Goal: Information Seeking & Learning: Check status

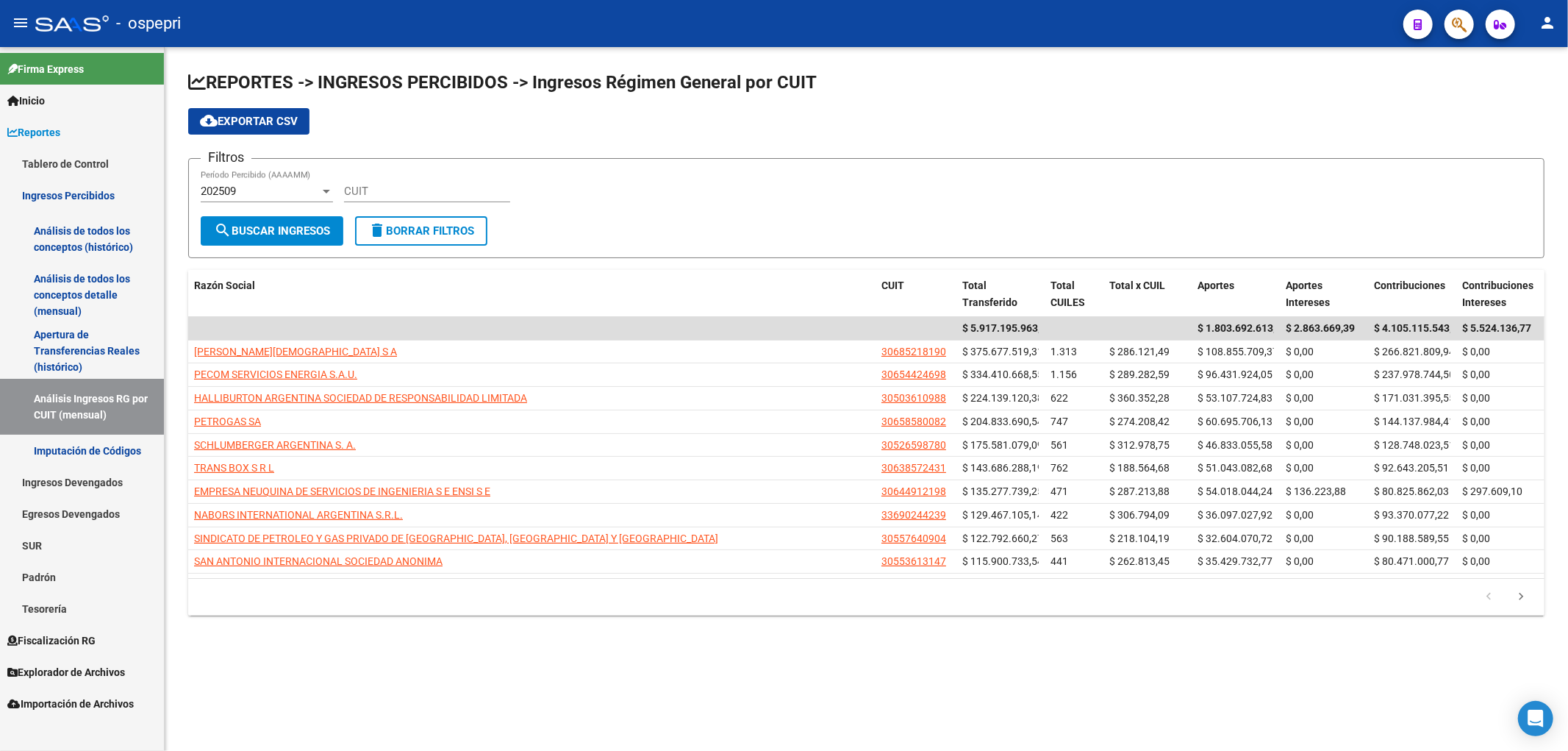
click at [1409, 123] on div "cloud_download Exportar CSV" at bounding box center [866, 122] width 1356 height 26
click at [416, 190] on input "CUIT" at bounding box center [426, 190] width 166 height 13
paste input "30-71779098-3"
type input "30-71779098-3"
click at [282, 185] on div "202509" at bounding box center [260, 190] width 119 height 13
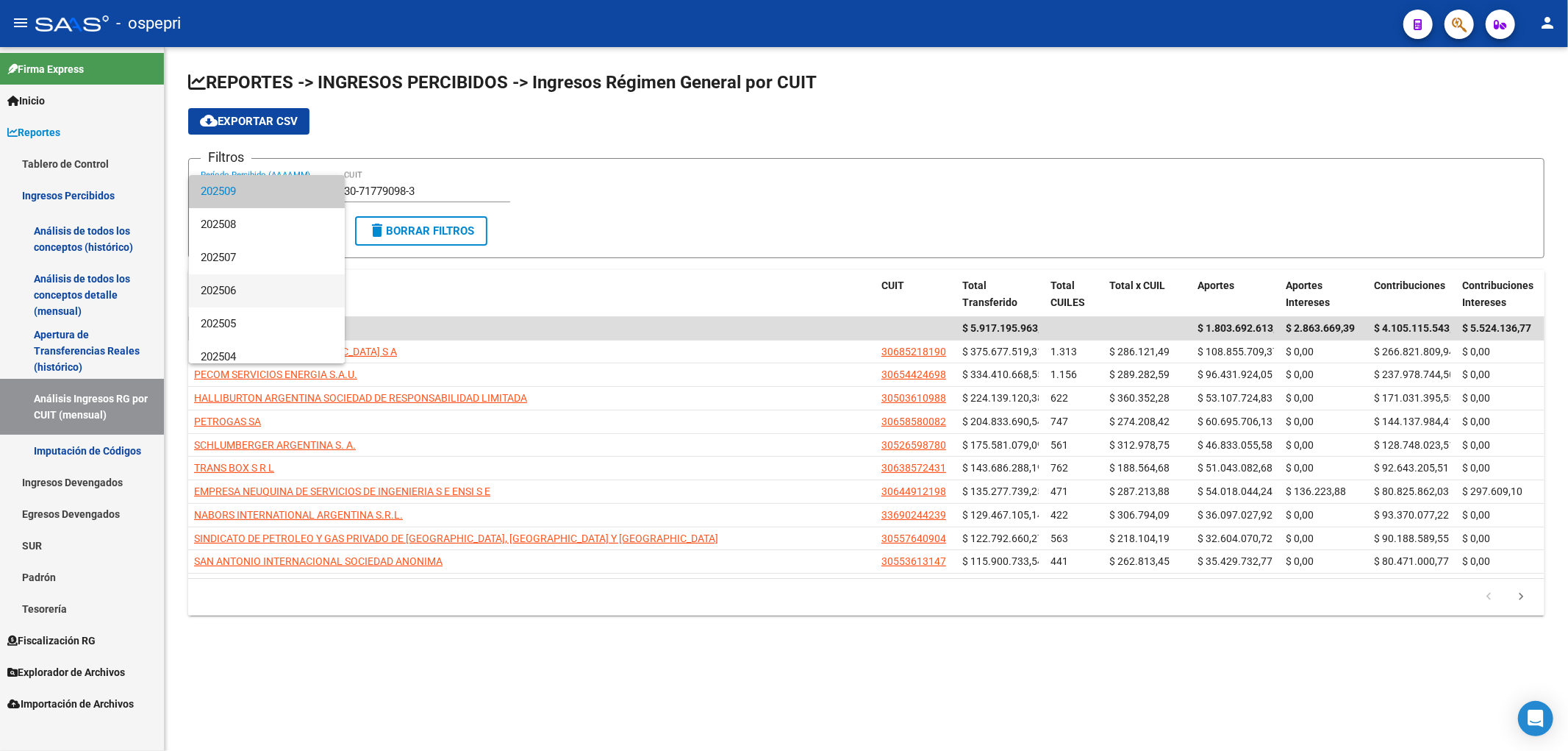
click at [258, 289] on span "202506" at bounding box center [267, 291] width 132 height 33
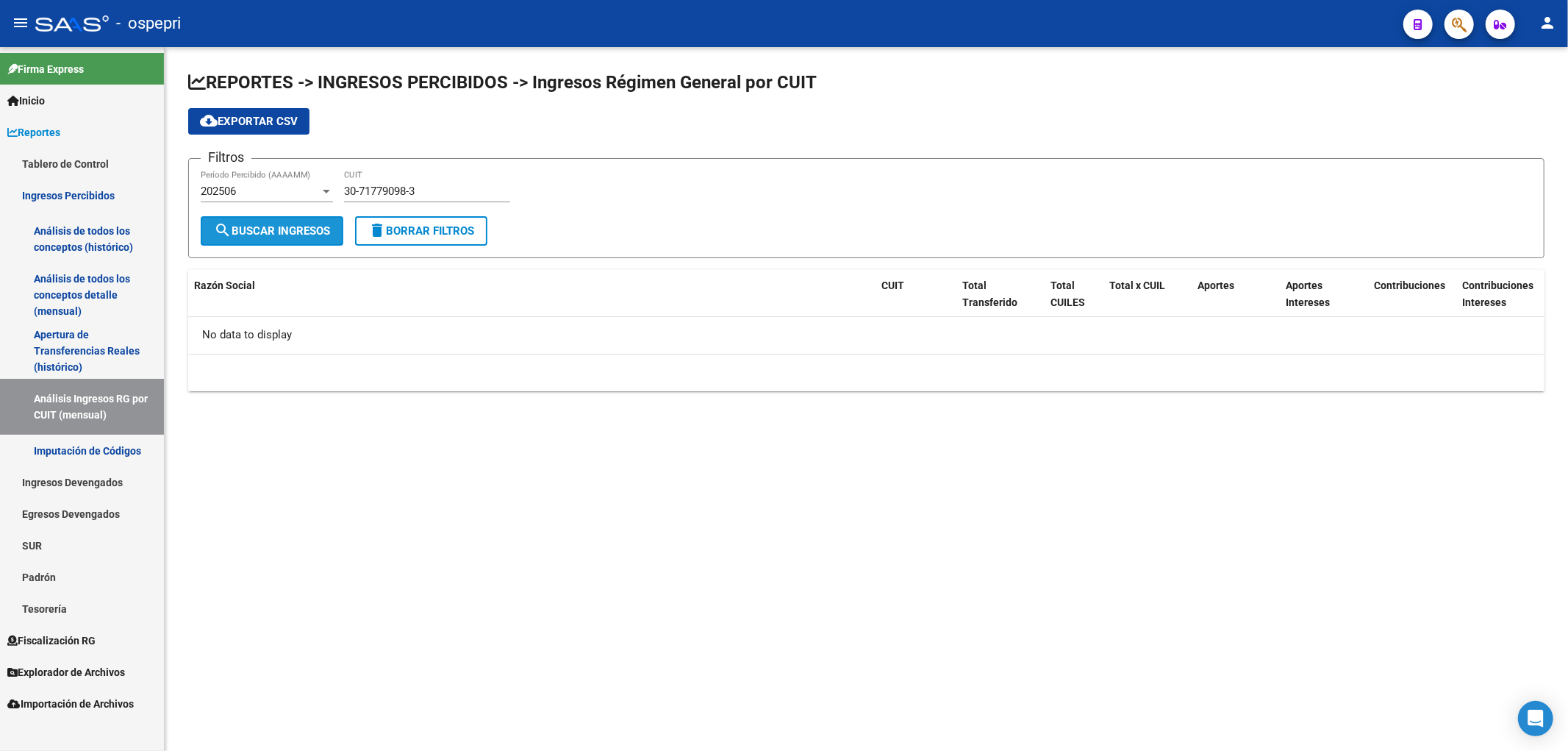
click at [288, 225] on span "search Buscar Ingresos" at bounding box center [272, 230] width 116 height 13
click at [296, 193] on div "202506" at bounding box center [260, 190] width 119 height 13
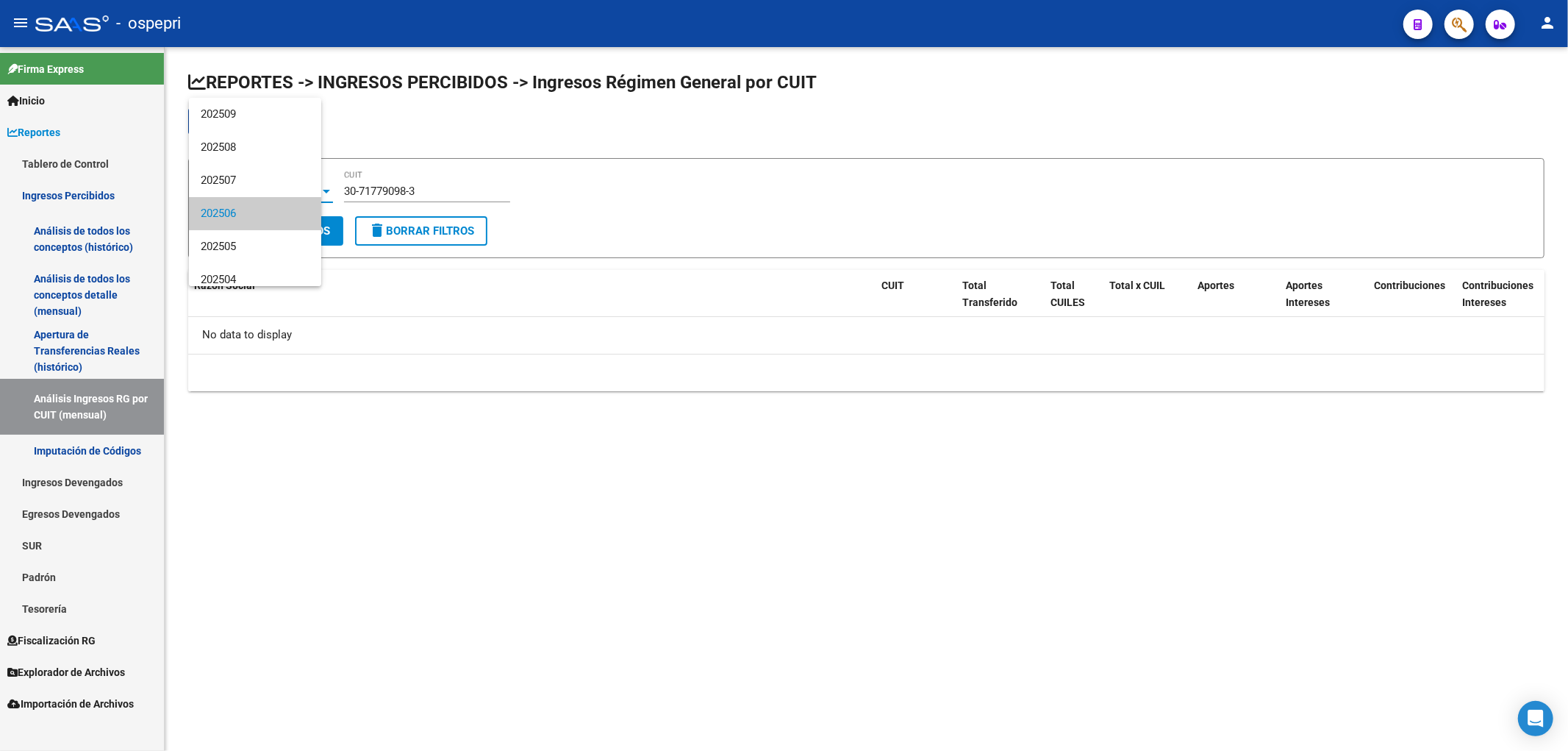
scroll to position [22, 0]
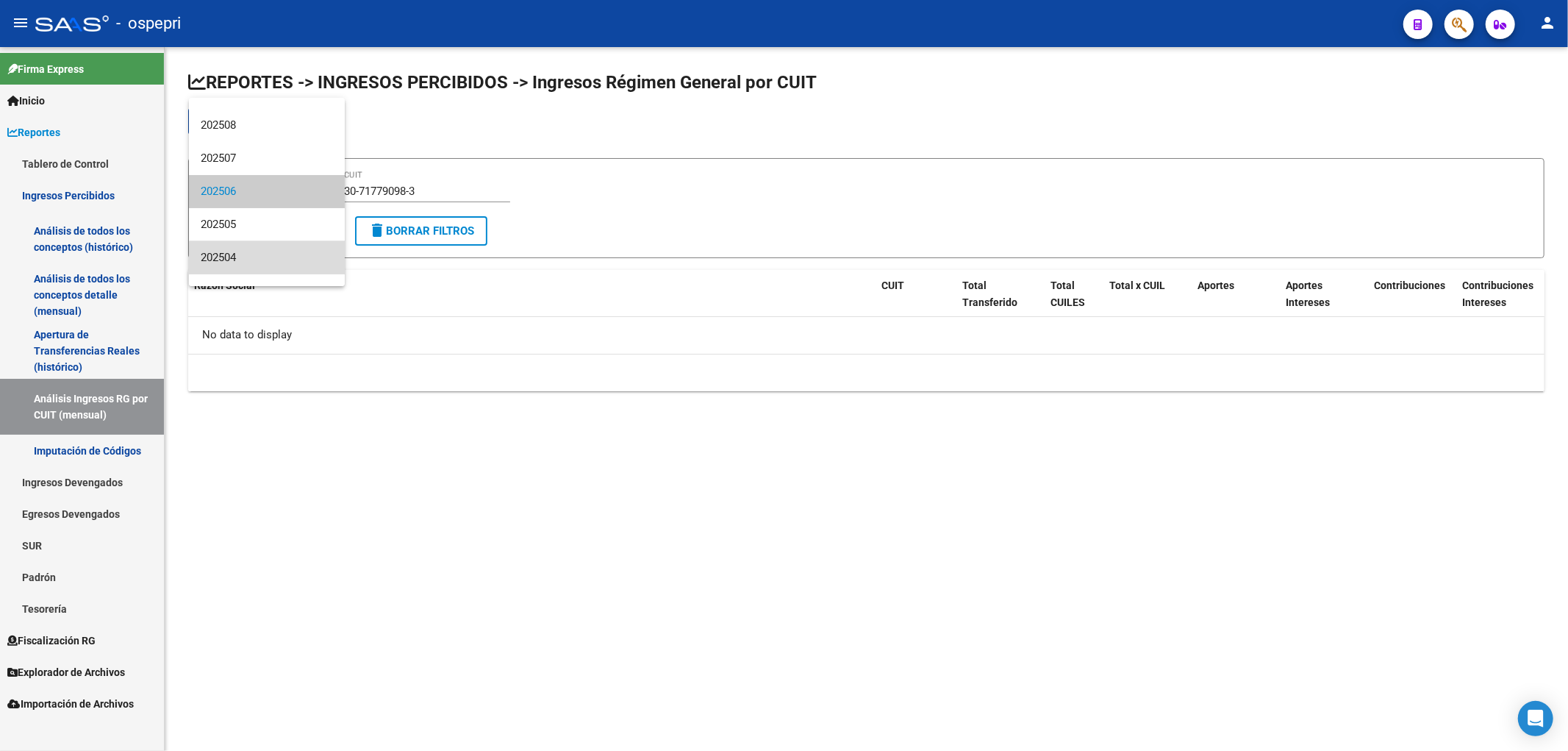
click at [270, 264] on span "202504" at bounding box center [267, 258] width 132 height 33
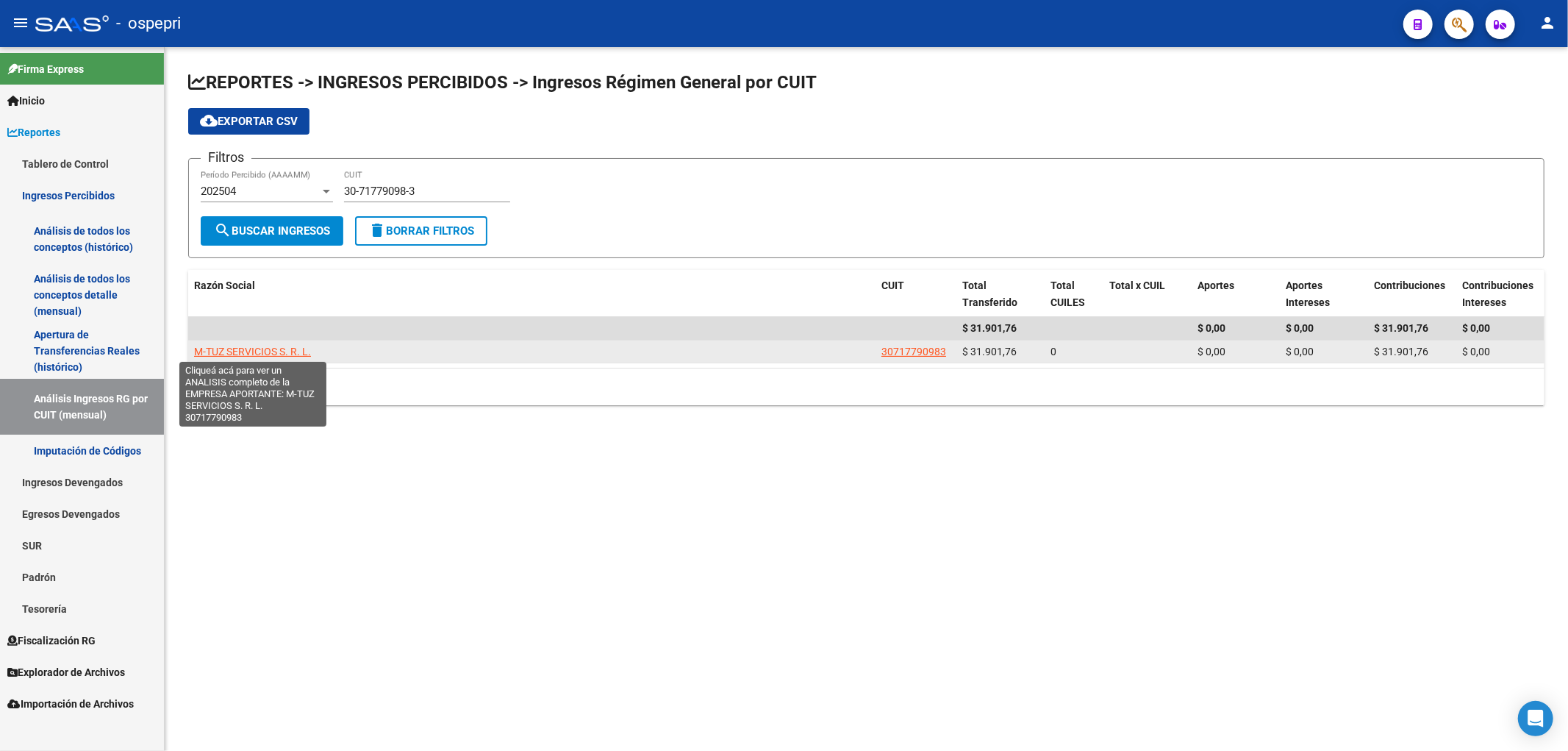
click at [277, 348] on span "M-TUZ SERVICIOS S. R. L." at bounding box center [252, 351] width 117 height 11
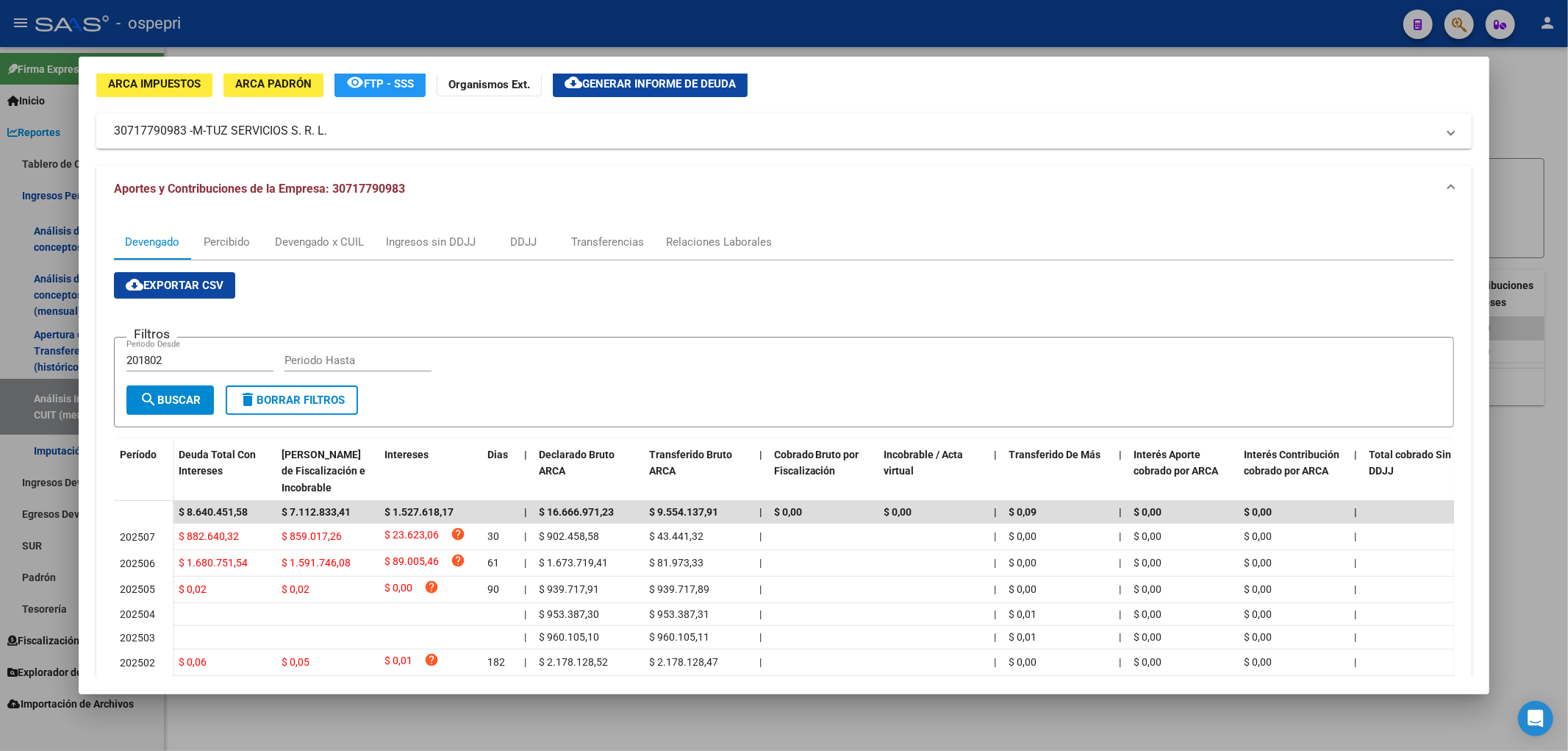
scroll to position [82, 0]
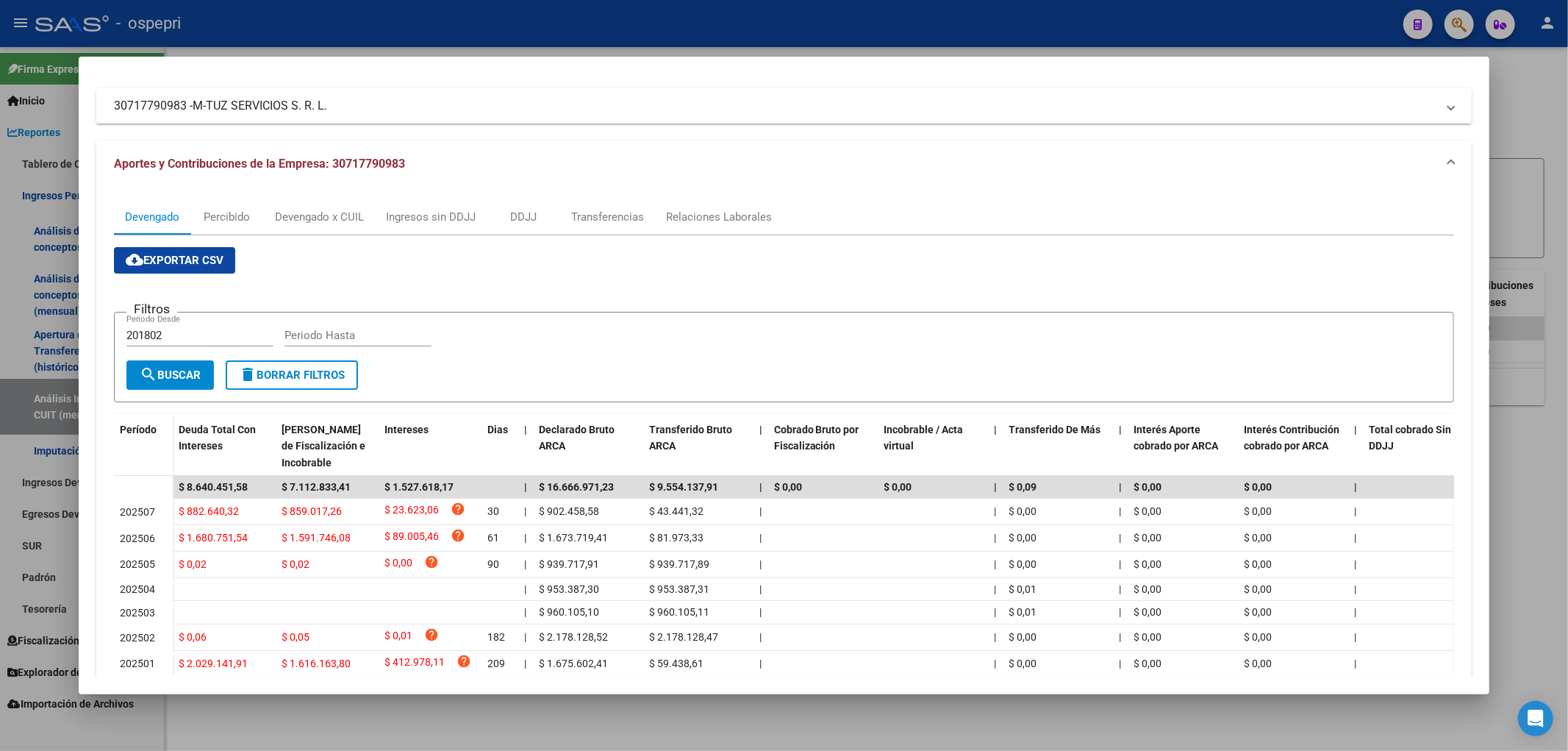
drag, startPoint x: 925, startPoint y: 89, endPoint x: 2897, endPoint y: 208, distance: 1975.6
click at [1567, 208] on html "menu - ospepri person Firma Express Inicio Calendario SSS Instructivos Contacto…" at bounding box center [784, 376] width 1568 height 751
click at [1019, 96] on mat-expansion-panel-header "30717790983 - M-TUZ SERVICIOS S. R. L." at bounding box center [784, 106] width 1376 height 35
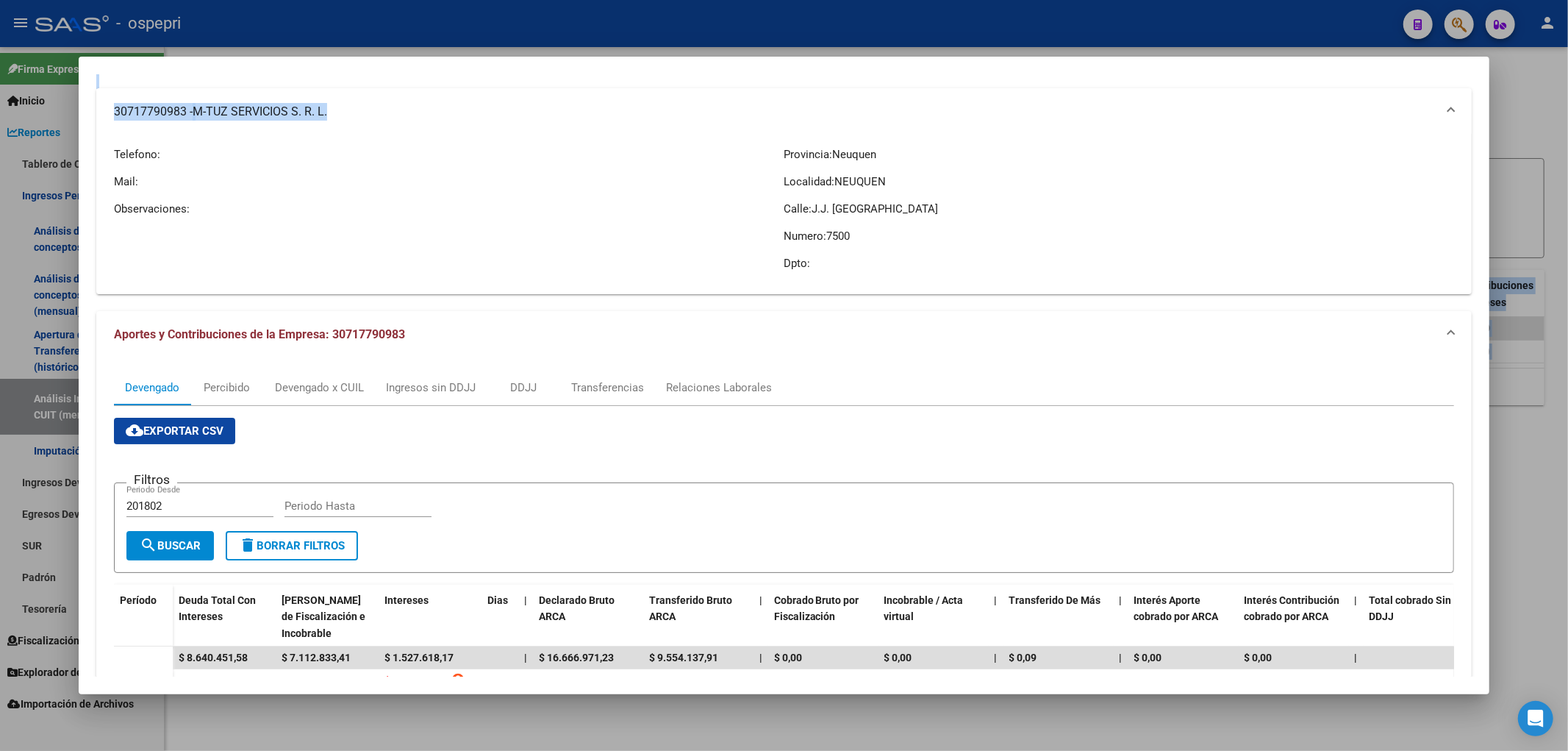
drag, startPoint x: 1179, startPoint y: 130, endPoint x: 1552, endPoint y: 152, distance: 373.6
click at [1567, 160] on html "menu - ospepri person Firma Express Inicio Calendario SSS Instructivos Contacto…" at bounding box center [784, 376] width 1568 height 751
click at [1435, 108] on span "30717790983 - M-TUZ SERVICIOS S. R. L." at bounding box center [780, 112] width 1335 height 18
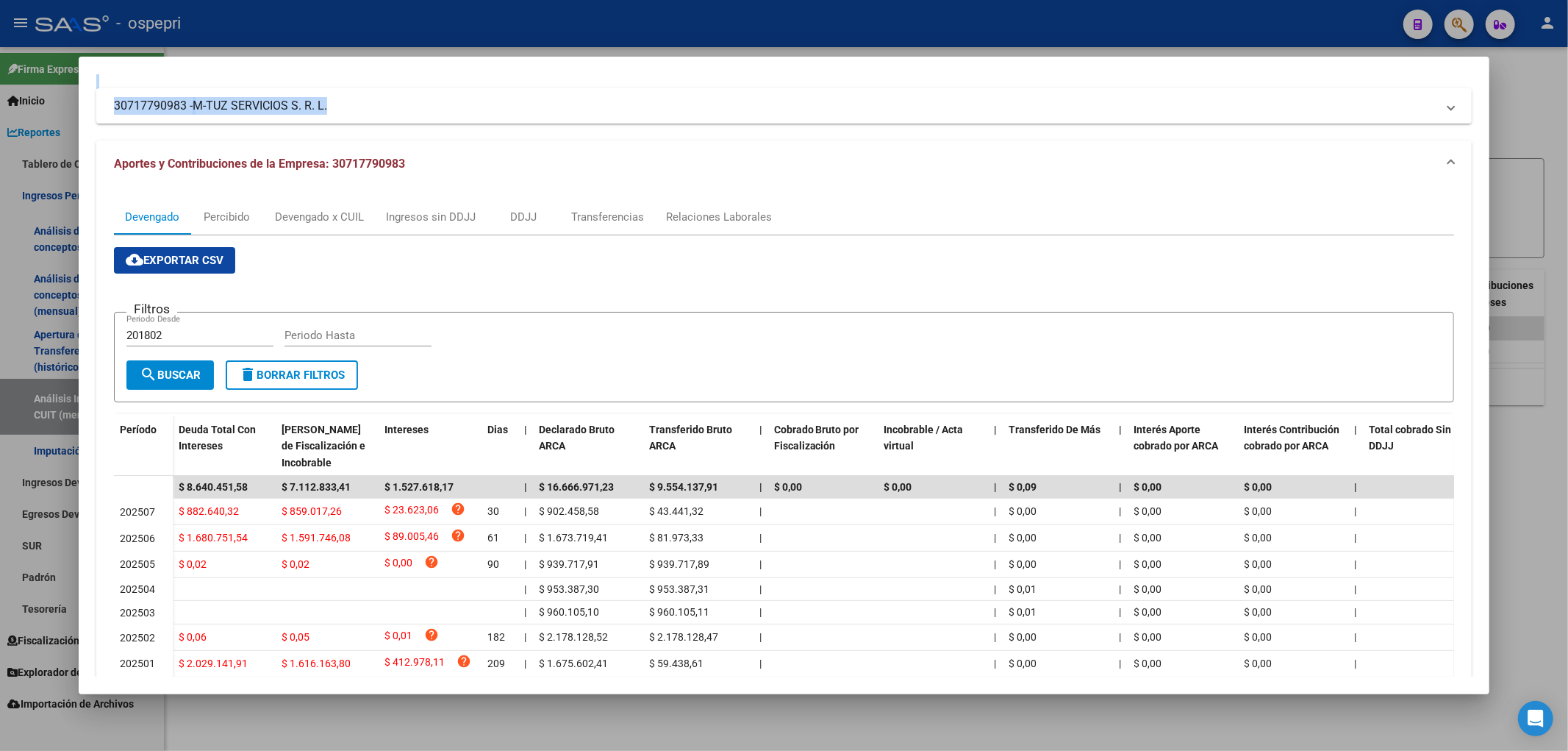
scroll to position [69, 0]
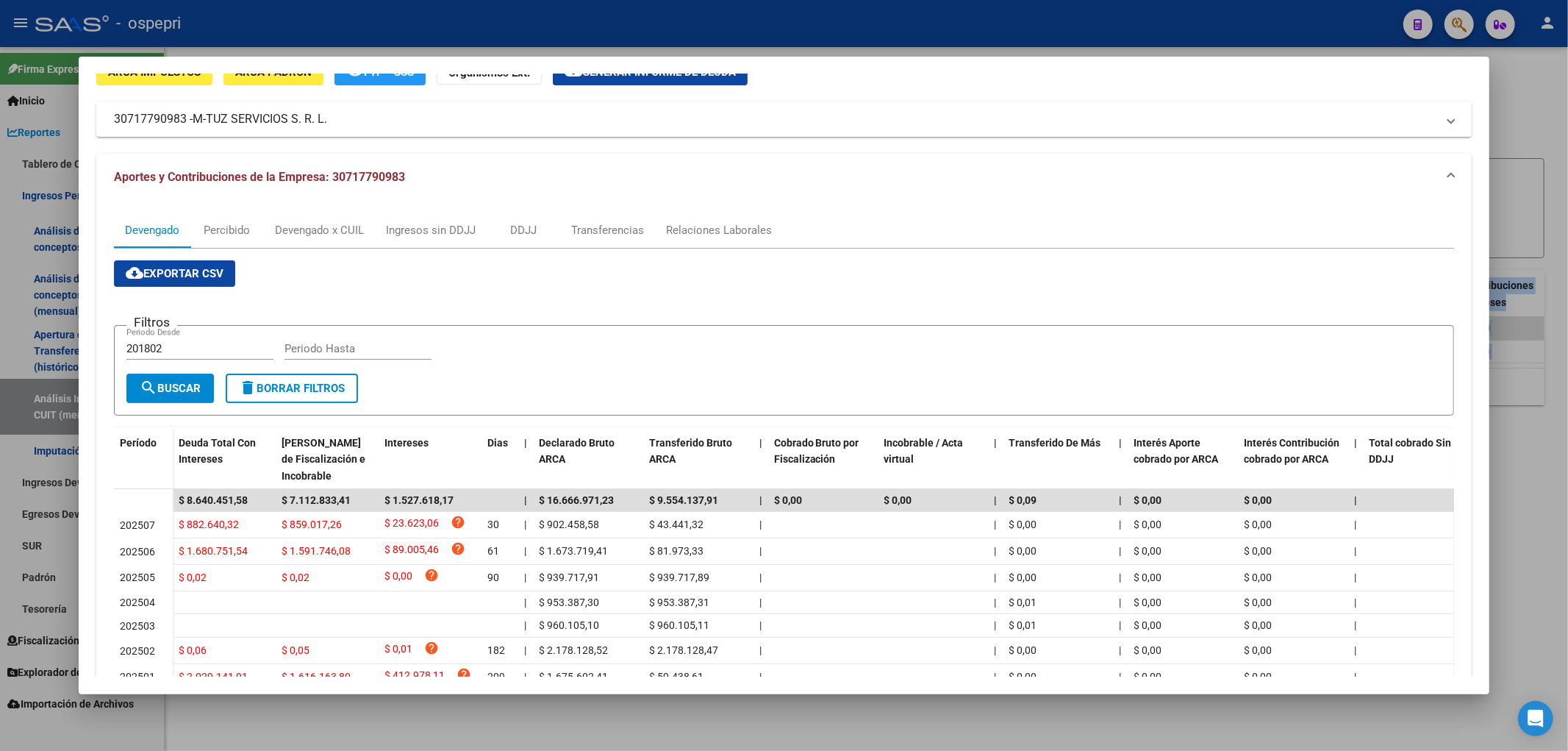
drag, startPoint x: 1047, startPoint y: 64, endPoint x: 2805, endPoint y: 171, distance: 1761.3
click at [1567, 171] on html "menu - ospepri person Firma Express Inicio Calendario SSS Instructivos Contacto…" at bounding box center [784, 376] width 1568 height 751
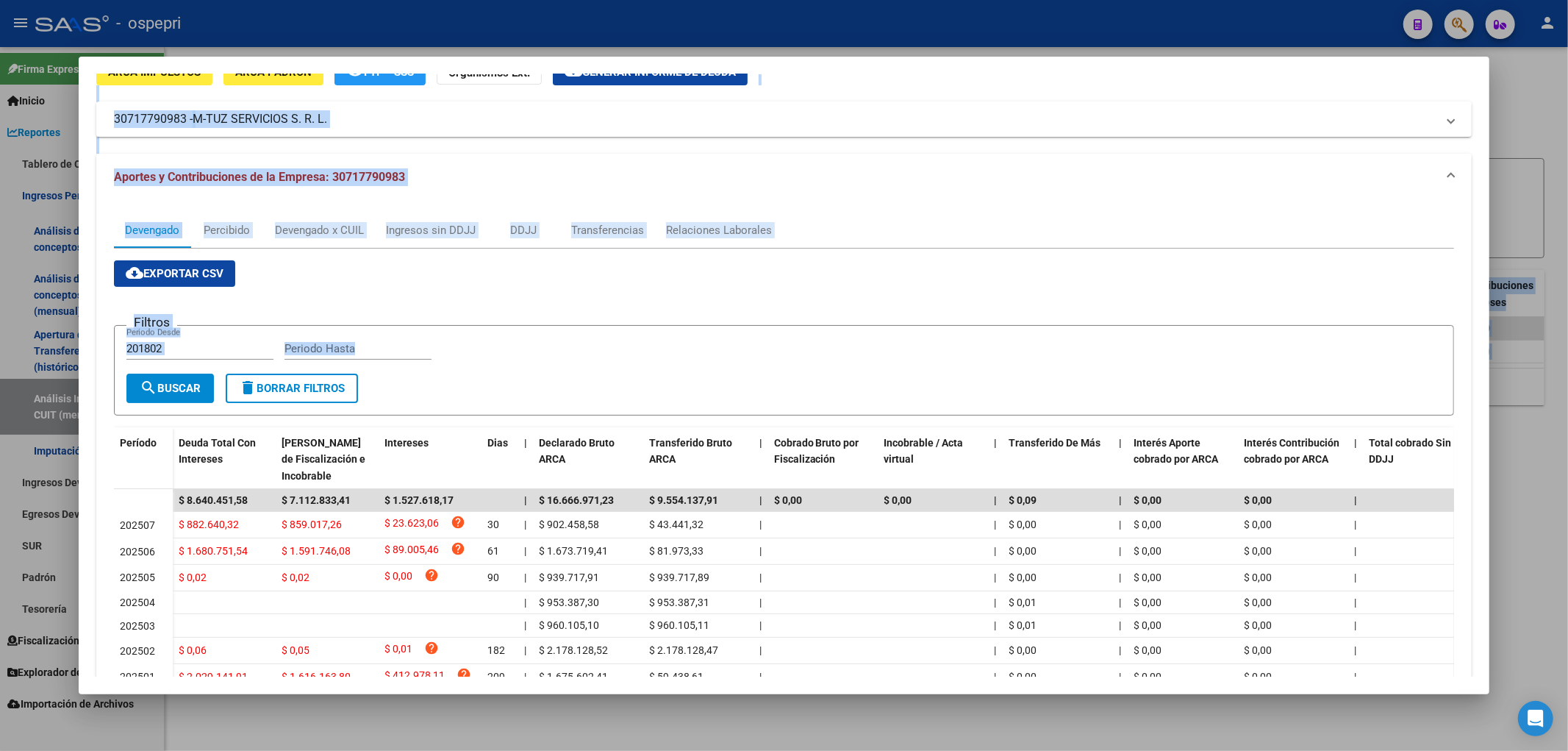
drag, startPoint x: 958, startPoint y: 300, endPoint x: 1894, endPoint y: 202, distance: 941.1
click at [1567, 202] on html "menu - ospepri person Firma Express Inicio Calendario SSS Instructivos Contacto…" at bounding box center [784, 376] width 1568 height 751
click at [943, 180] on mat-panel-title "Aportes y Contribuciones de la Empresa: 30717790983" at bounding box center [775, 177] width 1323 height 18
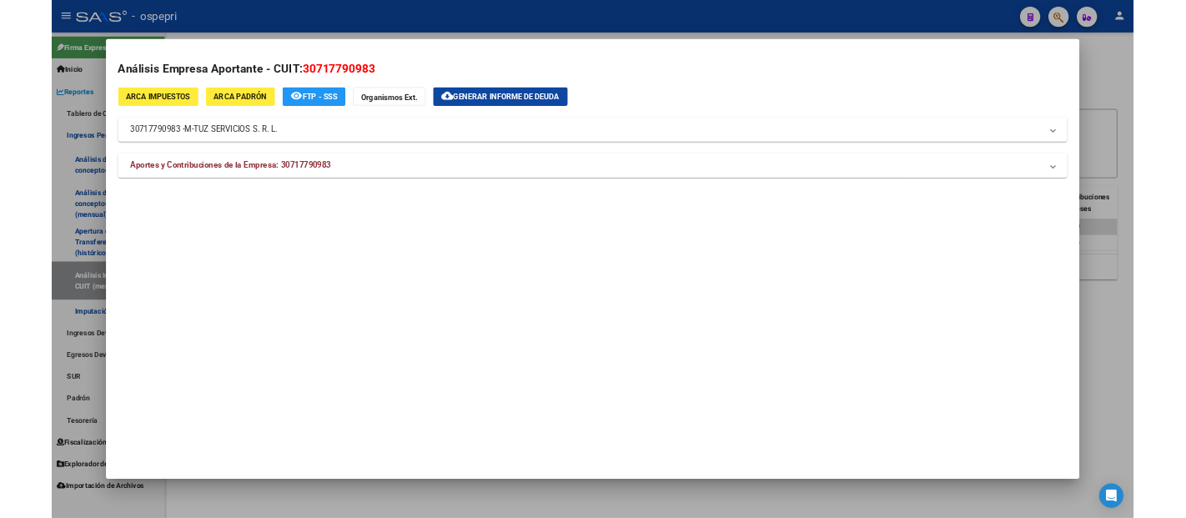
scroll to position [0, 0]
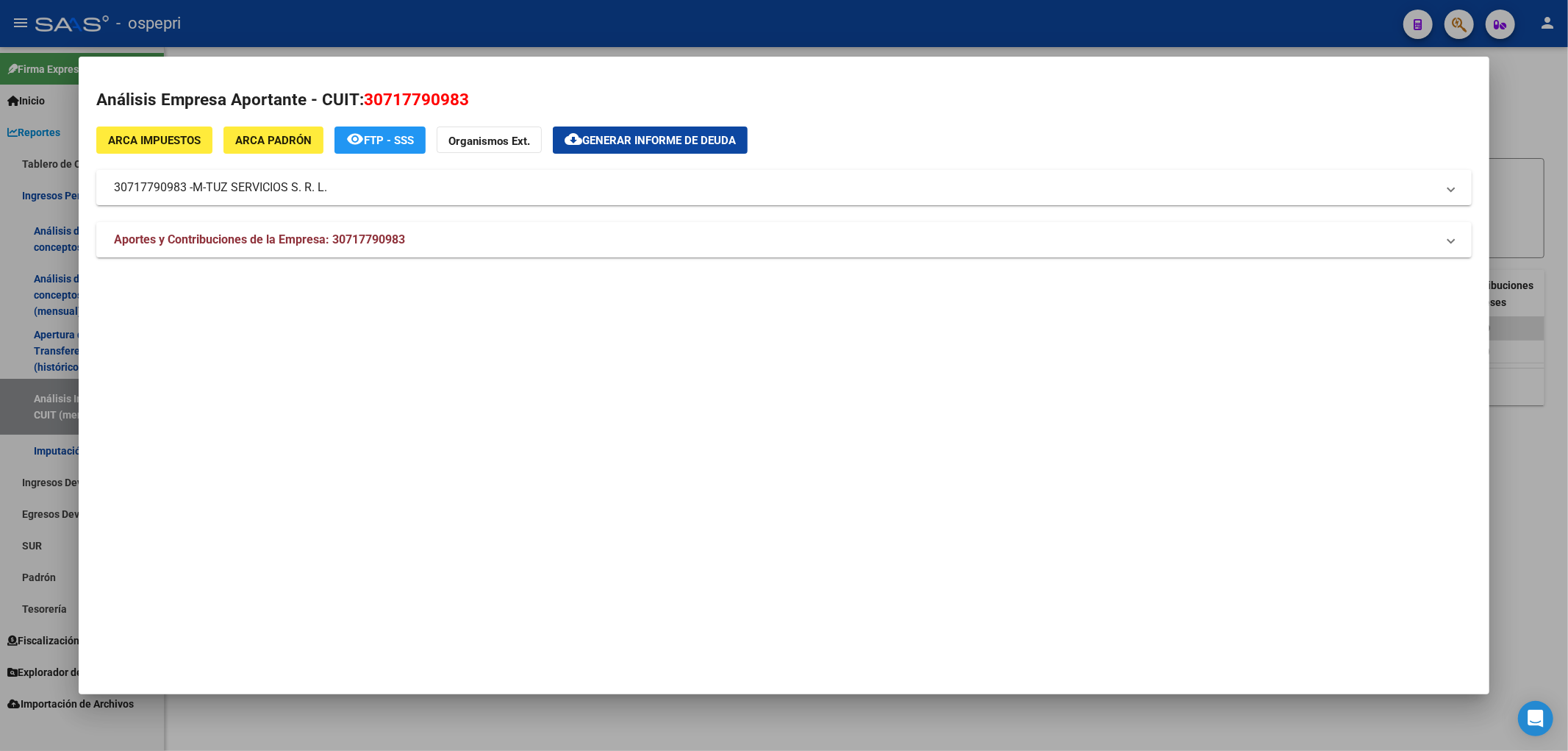
click at [1523, 88] on div at bounding box center [784, 376] width 1568 height 751
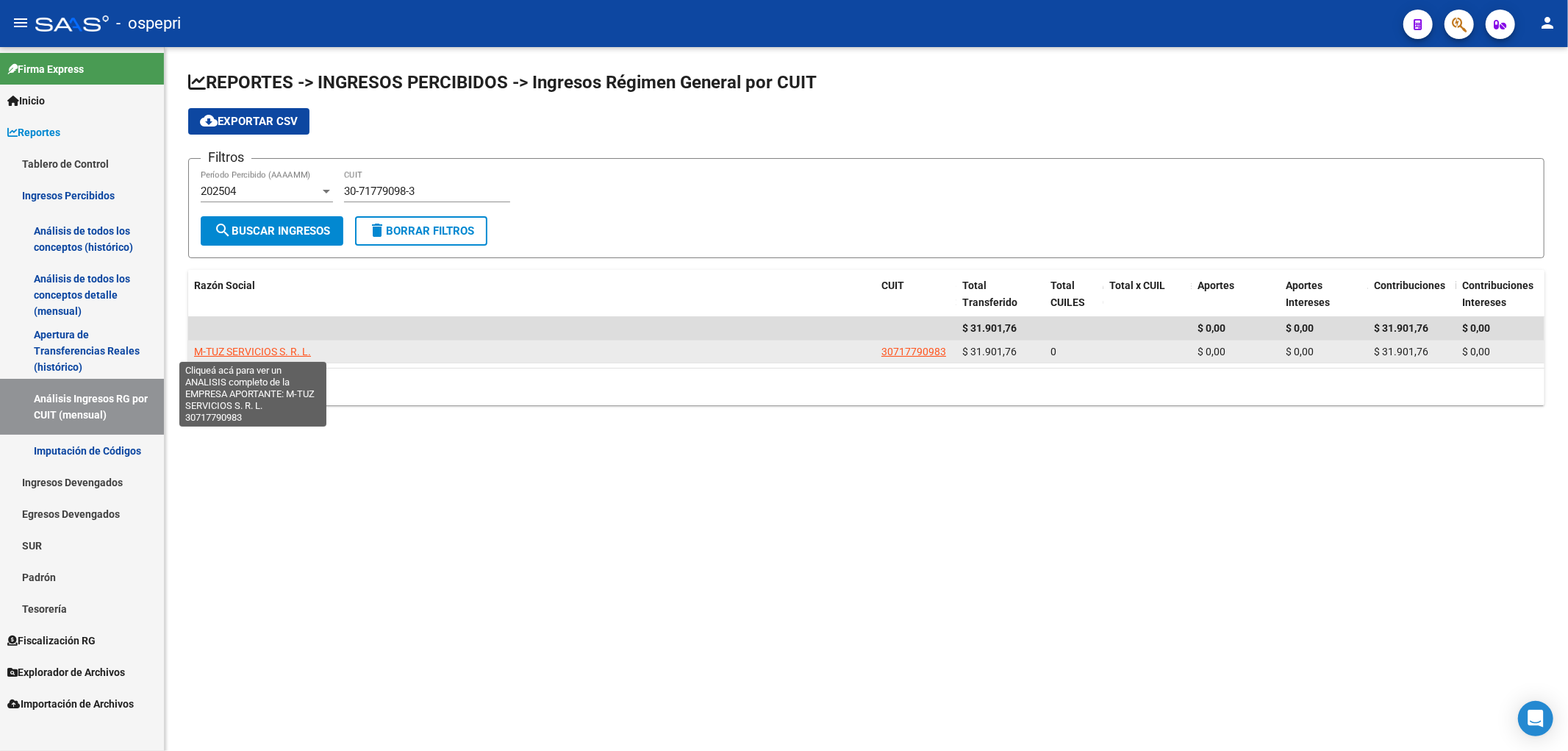
click at [285, 347] on span "M-TUZ SERVICIOS S. R. L." at bounding box center [252, 351] width 117 height 11
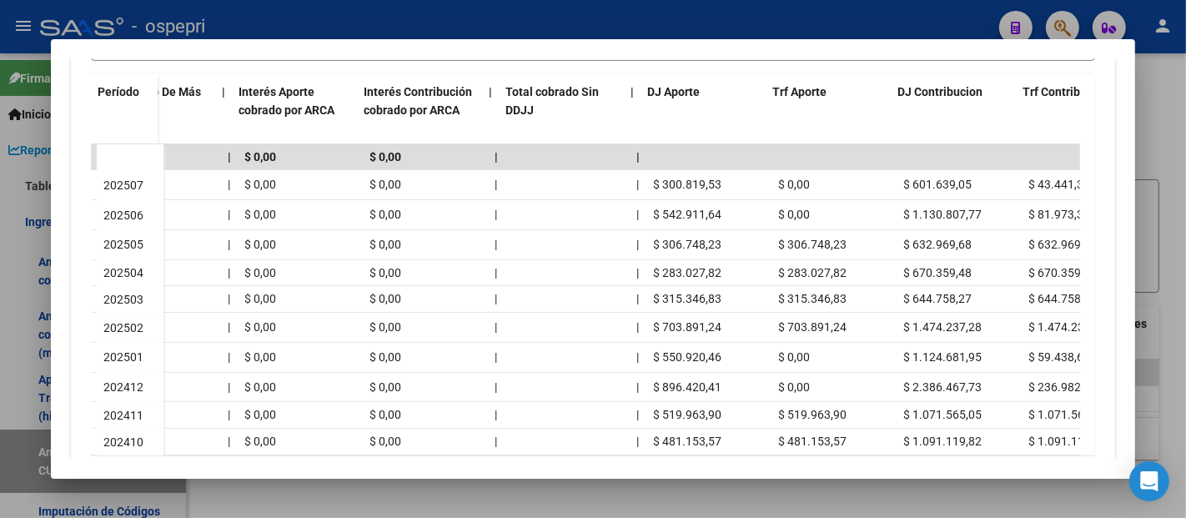
scroll to position [0, 1070]
